Goal: Task Accomplishment & Management: Use online tool/utility

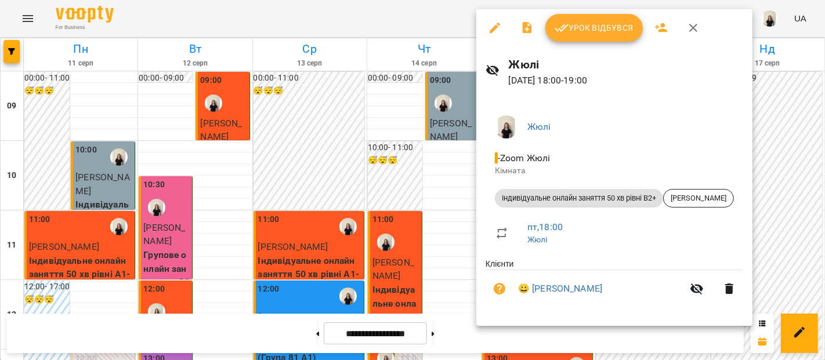
scroll to position [559, 0]
click at [596, 27] on span "Урок відбувся" at bounding box center [594, 28] width 79 height 14
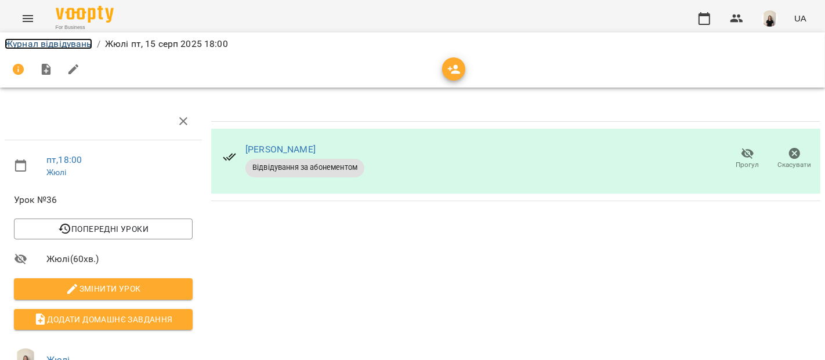
click at [72, 48] on link "Журнал відвідувань" at bounding box center [49, 43] width 88 height 11
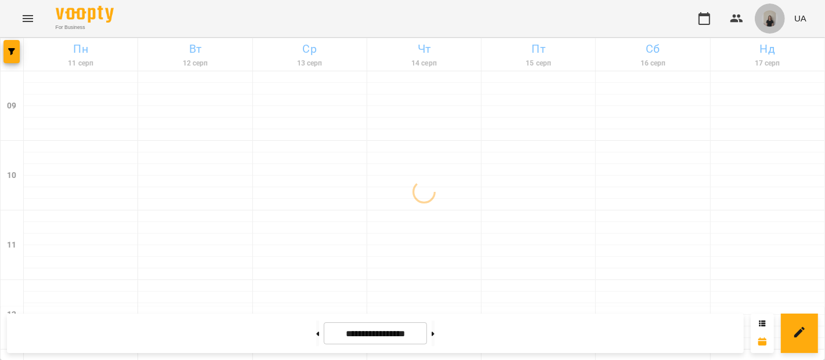
click at [773, 26] on img "button" at bounding box center [770, 18] width 16 height 16
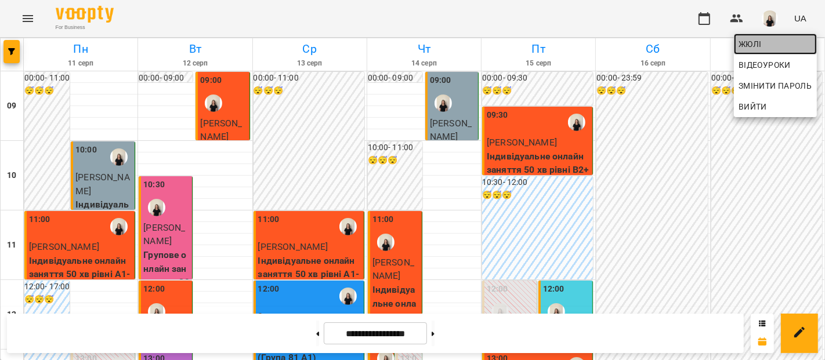
click at [771, 45] on span "Жюлі" at bounding box center [776, 44] width 74 height 14
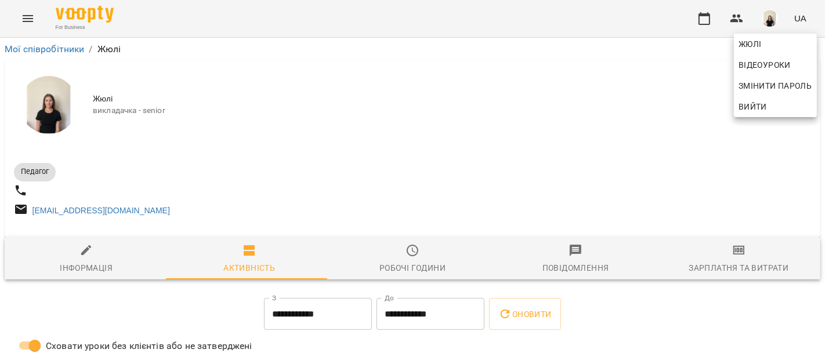
click at [732, 264] on div at bounding box center [412, 180] width 825 height 360
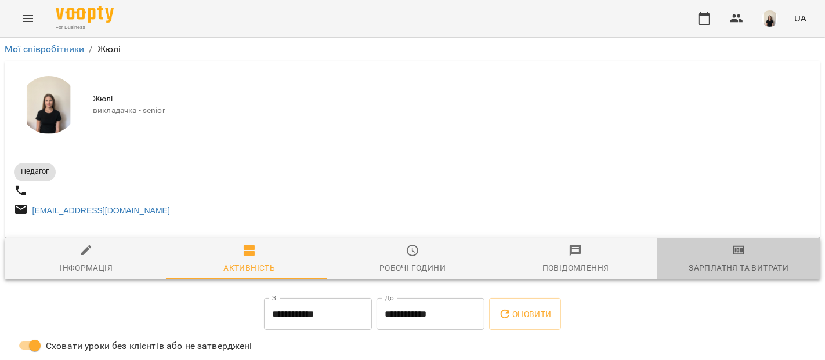
click at [732, 264] on span "Зарплатня та Витрати" at bounding box center [738, 259] width 149 height 31
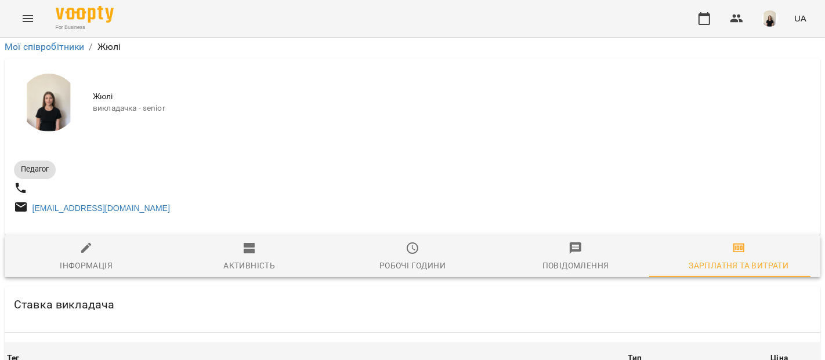
scroll to position [1641, 0]
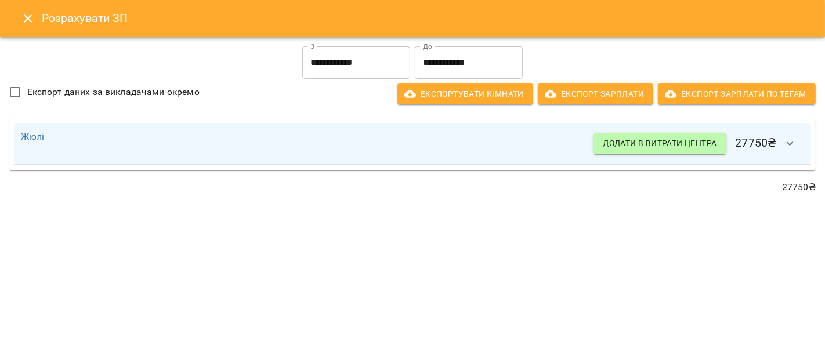
click at [35, 27] on button "Close" at bounding box center [28, 19] width 28 height 28
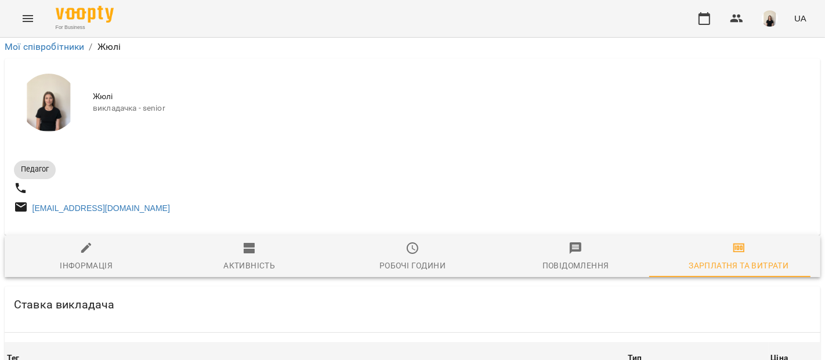
scroll to position [0, 0]
